Goal: Transaction & Acquisition: Book appointment/travel/reservation

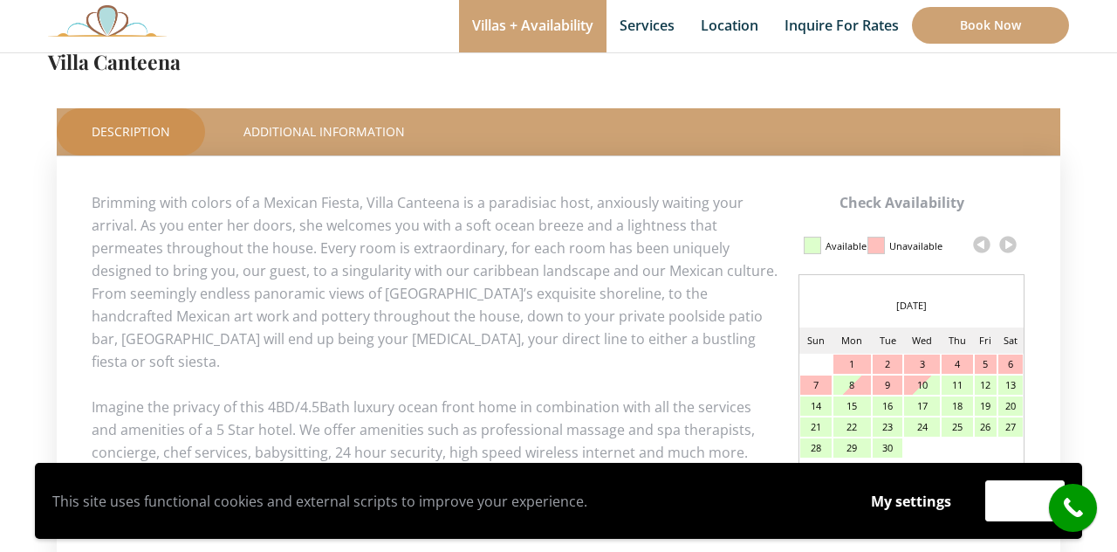
scroll to position [773, 0]
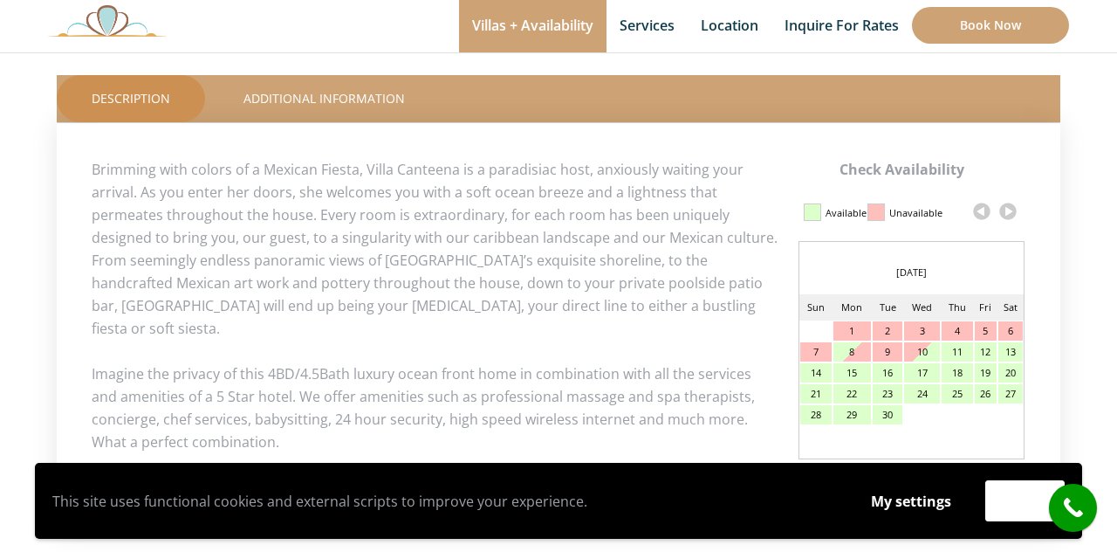
click at [1013, 216] on link at bounding box center [1008, 211] width 26 height 26
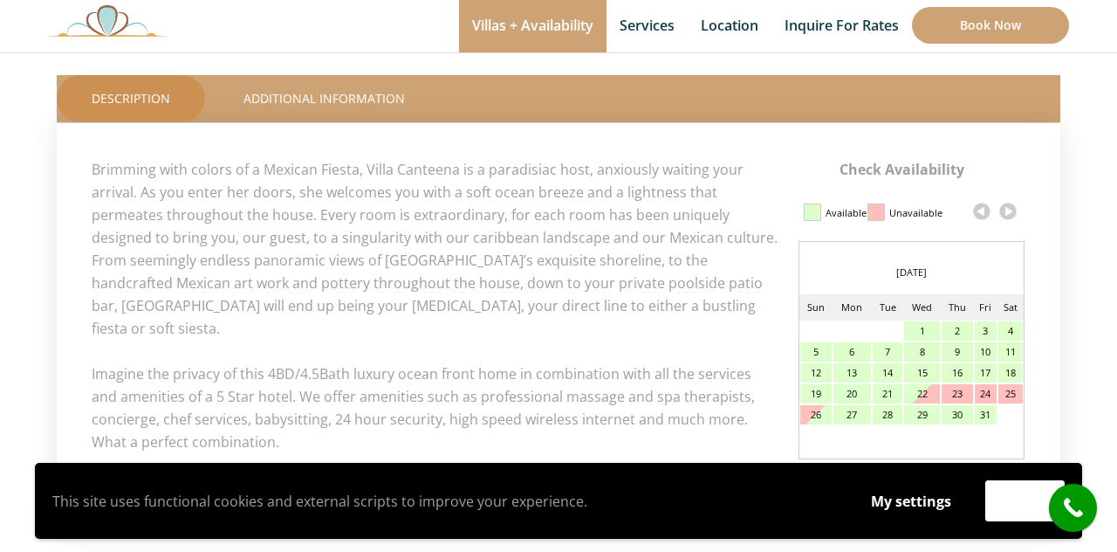
click at [1013, 216] on link at bounding box center [1008, 211] width 26 height 26
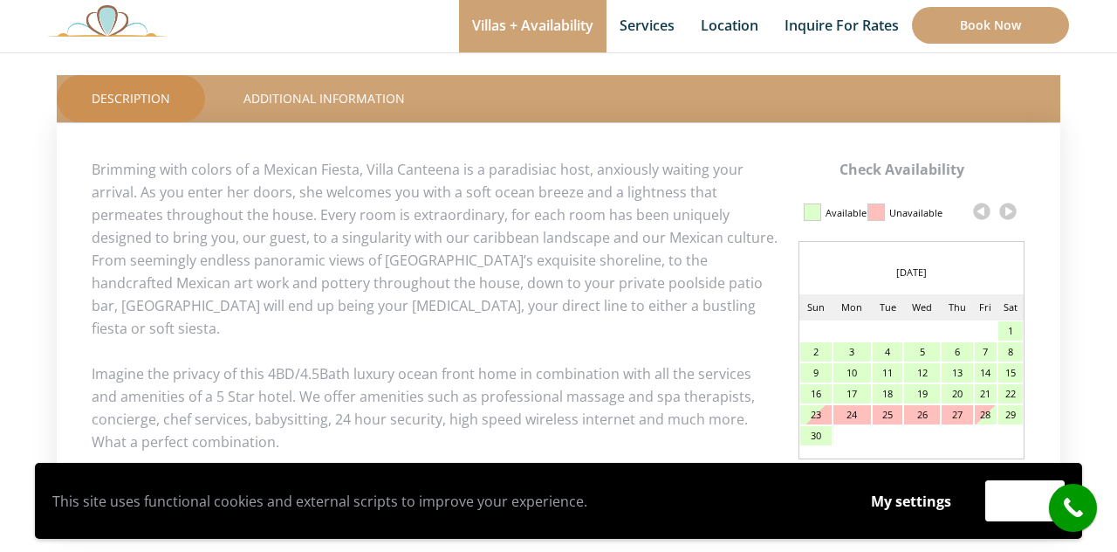
click at [1013, 216] on link at bounding box center [1008, 211] width 26 height 26
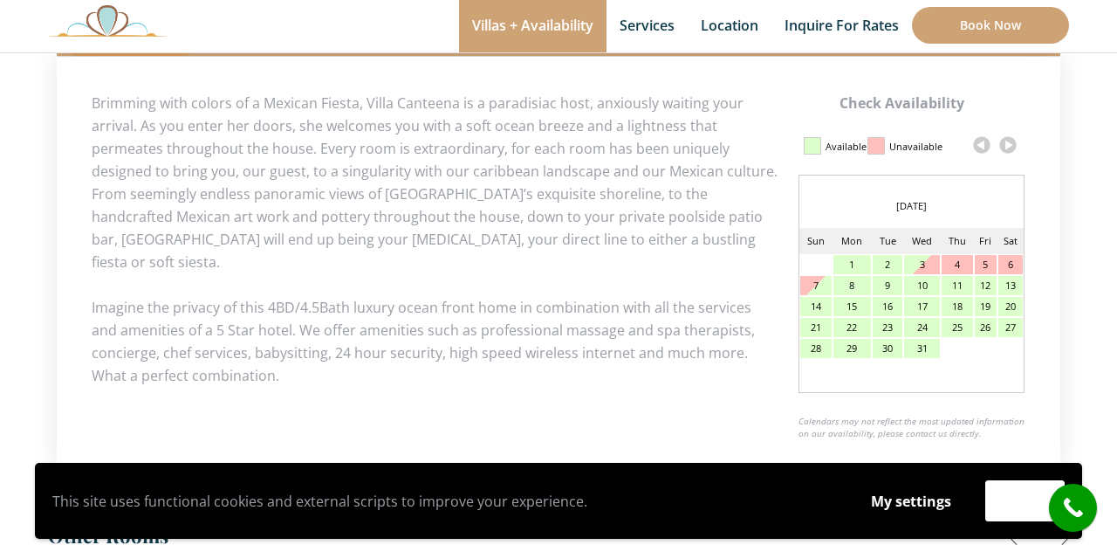
scroll to position [846, 0]
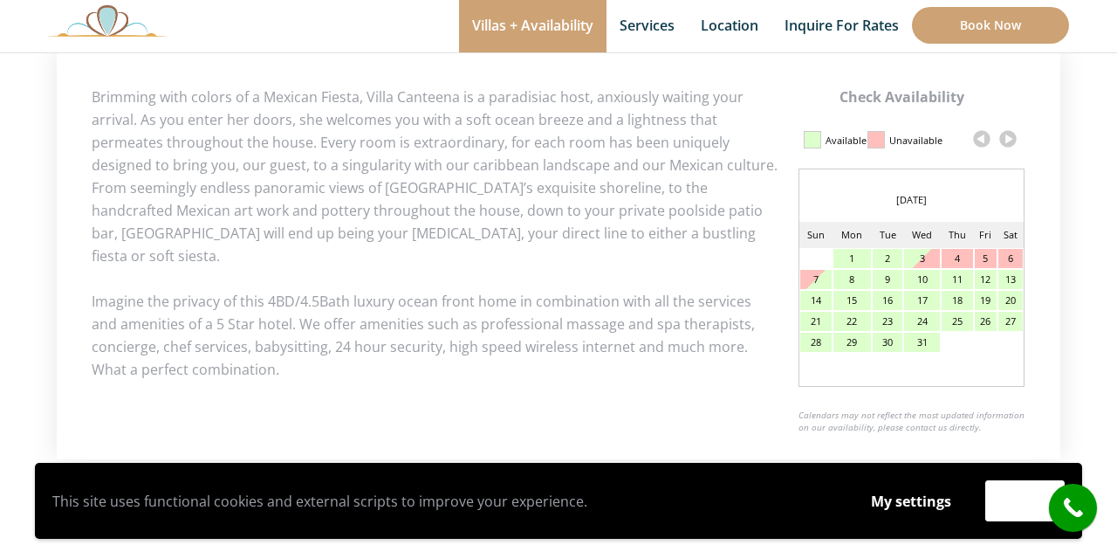
click at [887, 340] on div "30" at bounding box center [888, 342] width 30 height 19
click at [891, 340] on div "30" at bounding box center [888, 342] width 30 height 19
click at [1012, 138] on link at bounding box center [1008, 139] width 26 height 26
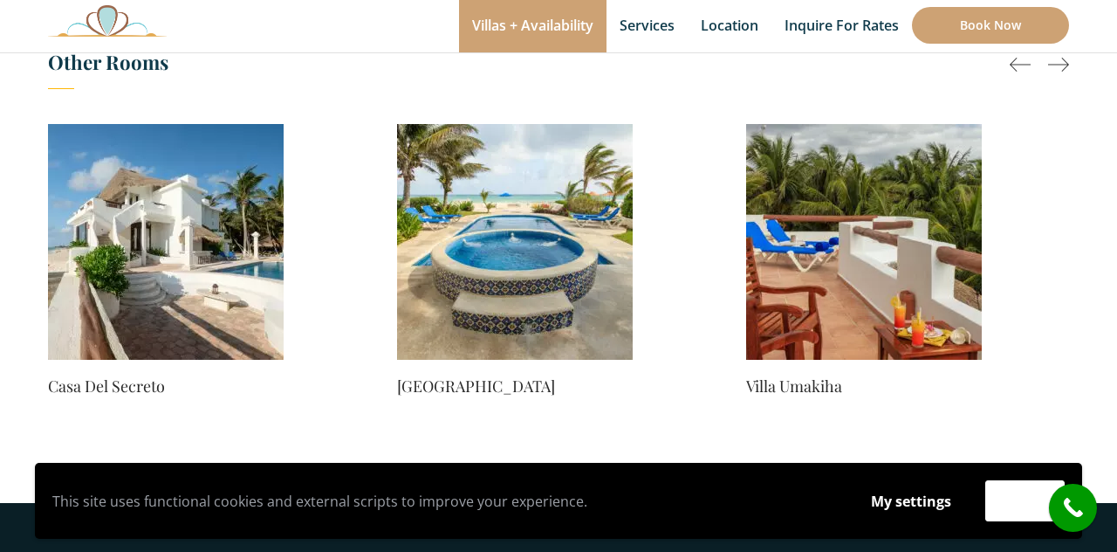
scroll to position [1315, 0]
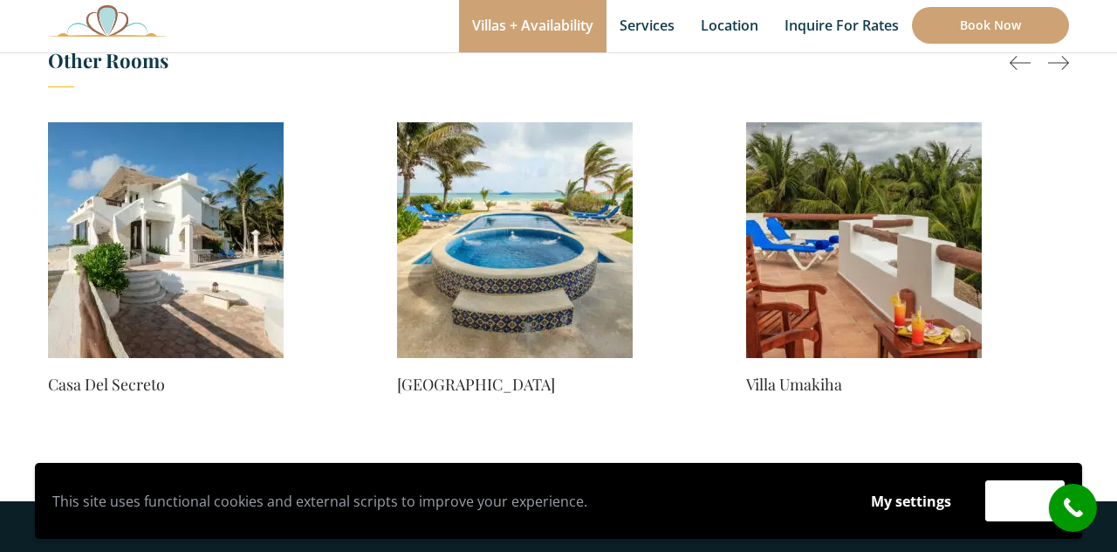
click at [161, 290] on img at bounding box center [166, 240] width 236 height 236
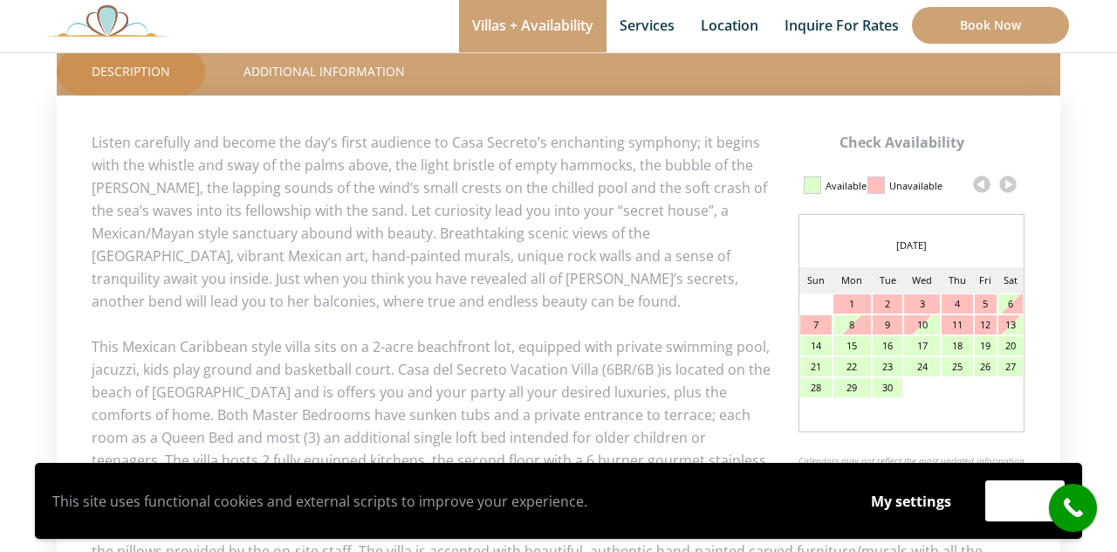
scroll to position [800, 0]
click at [1008, 180] on link at bounding box center [1008, 185] width 26 height 26
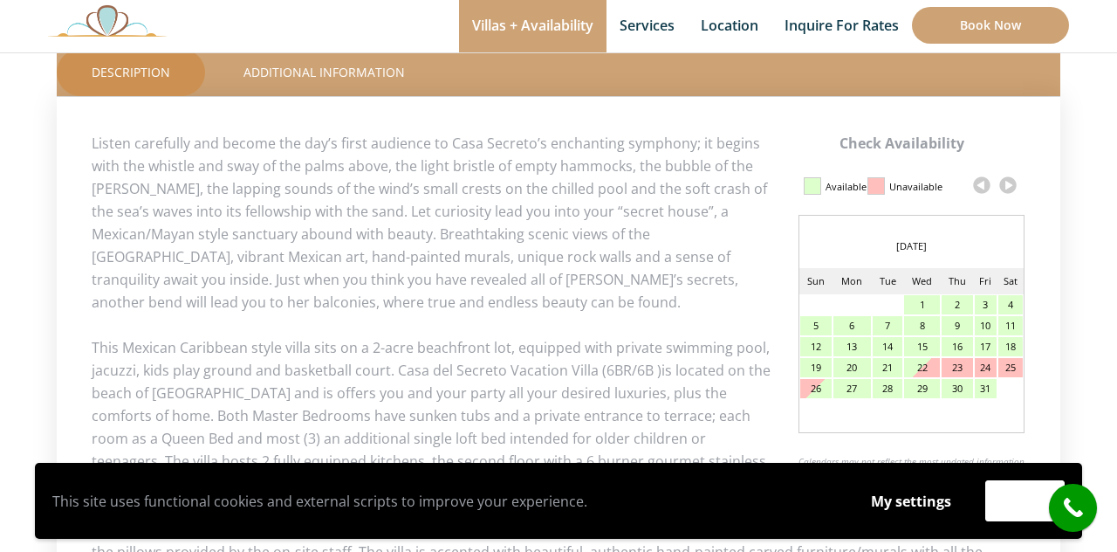
click at [1008, 180] on link at bounding box center [1008, 185] width 26 height 26
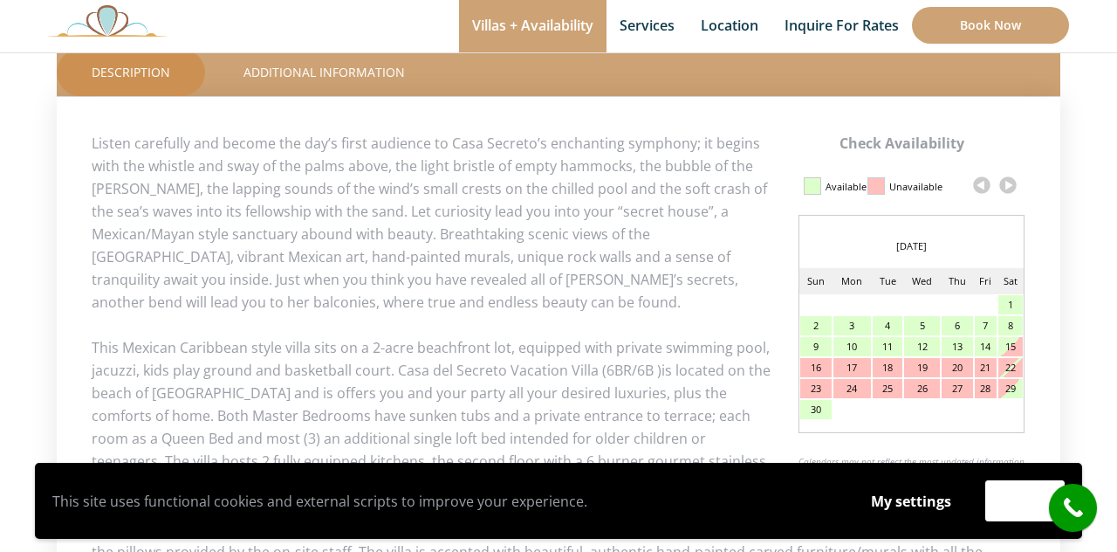
click at [1008, 180] on link at bounding box center [1008, 185] width 26 height 26
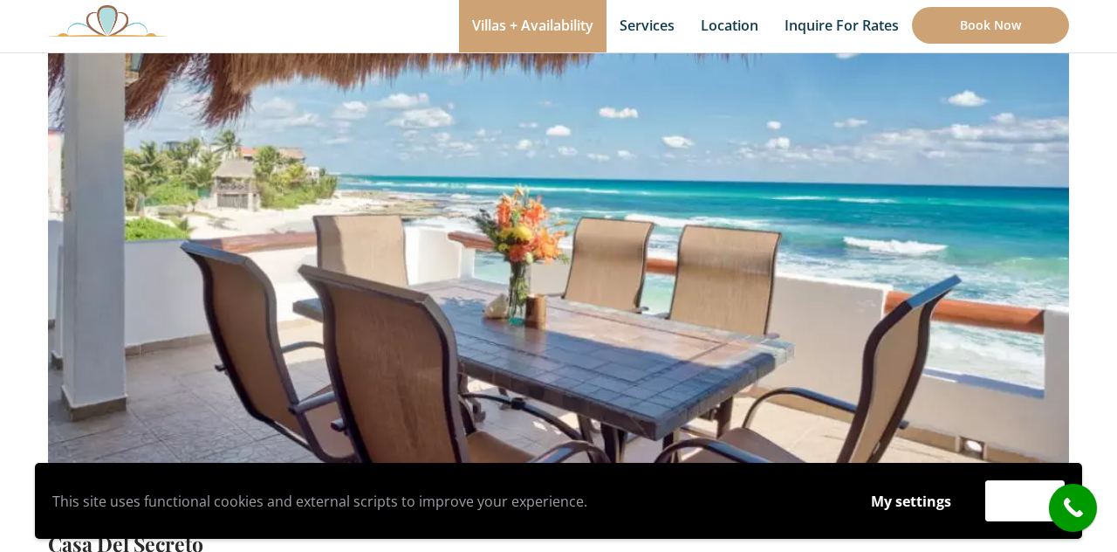
scroll to position [256, 0]
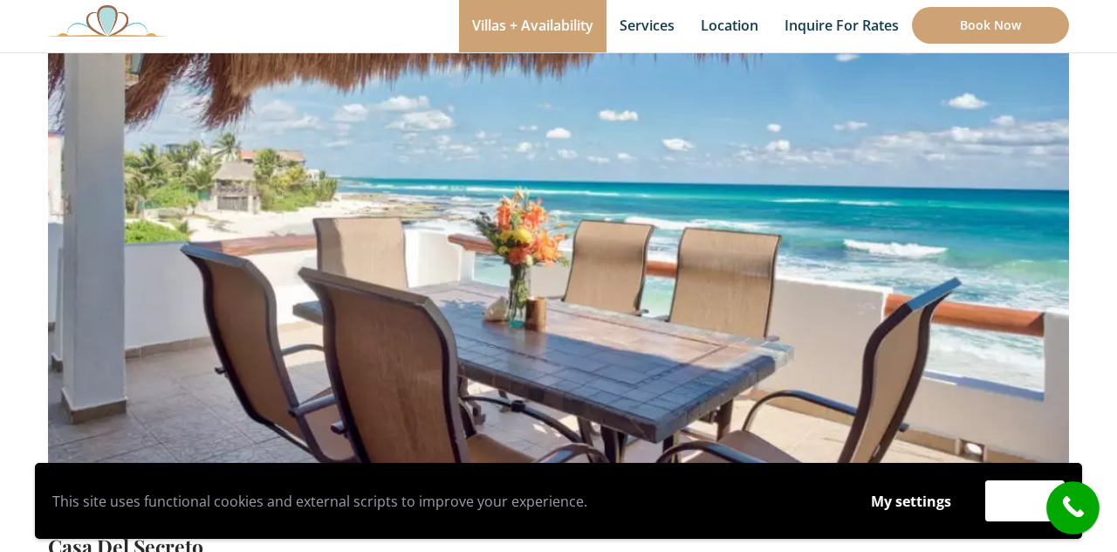
click at [1093, 507] on icon "call" at bounding box center [1074, 508] width 44 height 44
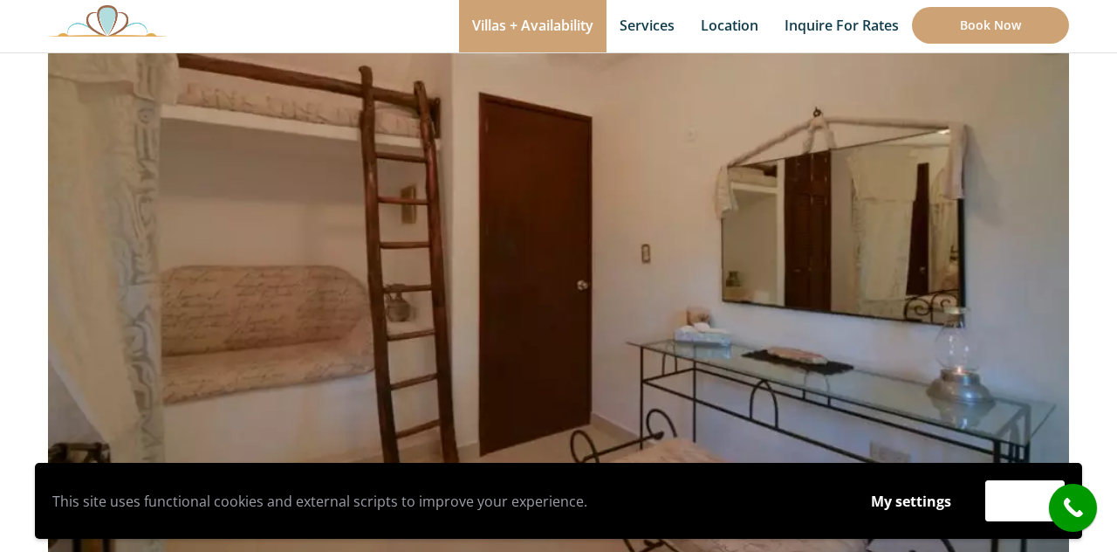
scroll to position [0, 0]
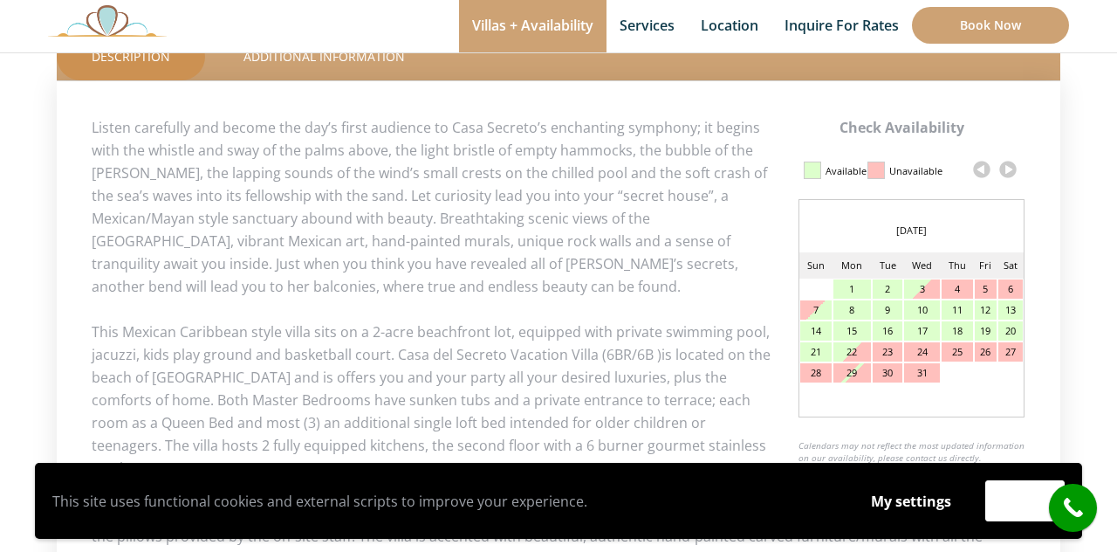
scroll to position [832, 0]
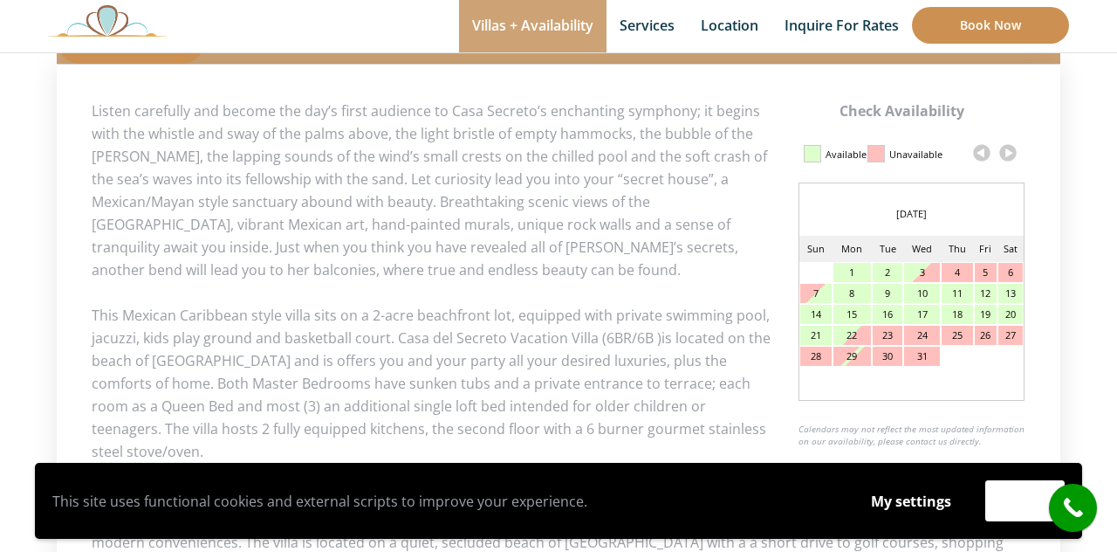
click at [961, 8] on link "Book Now" at bounding box center [990, 25] width 157 height 37
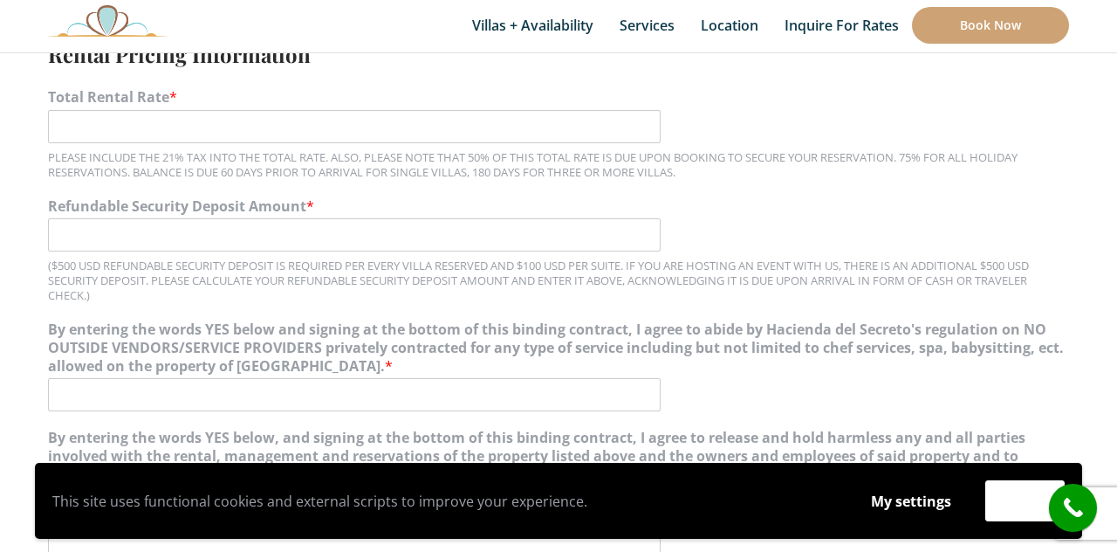
scroll to position [1521, 0]
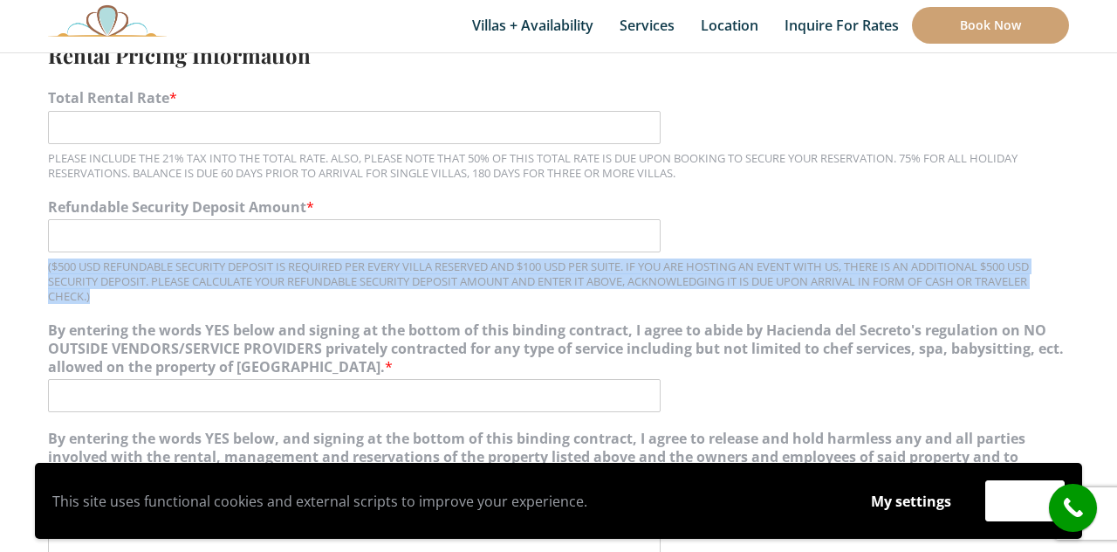
drag, startPoint x: 48, startPoint y: 262, endPoint x: 131, endPoint y: 305, distance: 93.3
click at [131, 305] on div "Refundable Security Deposit Amount * ($500 USD REFUNDABLE SECURITY DEPOSIT IS R…" at bounding box center [558, 250] width 1021 height 123
copy div "($500 USD REFUNDABLE SECURITY DEPOSIT IS REQUIRED PER EVERY VILLA RESERVED AND …"
